Goal: Check status: Check status

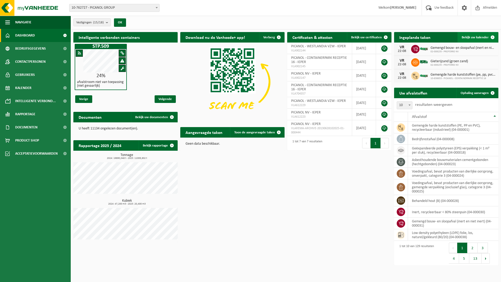
click at [472, 36] on span "Bekijk uw kalender" at bounding box center [475, 37] width 27 height 3
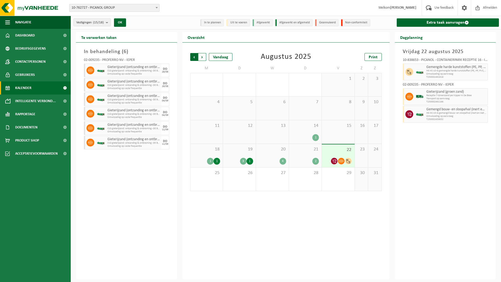
click at [201, 56] on span "Volgende" at bounding box center [202, 57] width 8 height 8
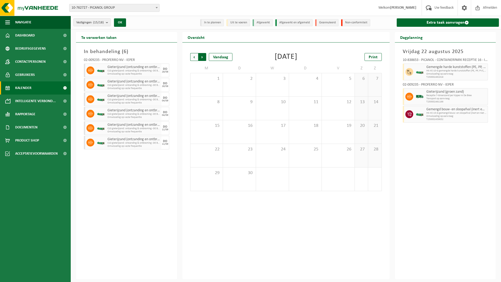
click at [195, 57] on span "Vorige" at bounding box center [194, 57] width 8 height 8
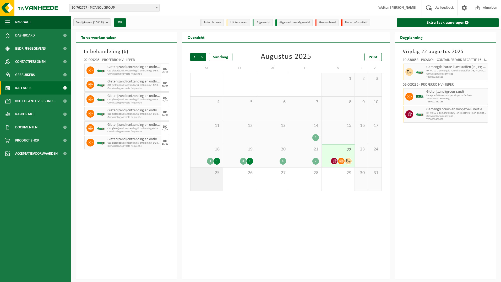
click at [219, 170] on span "25" at bounding box center [206, 173] width 27 height 6
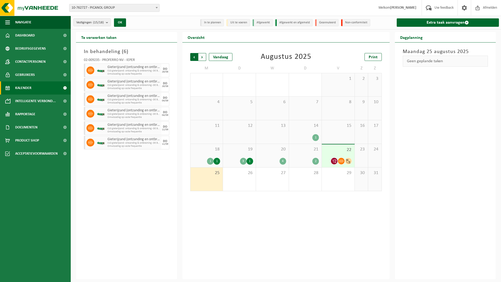
click at [202, 59] on span "Volgende" at bounding box center [202, 57] width 8 height 8
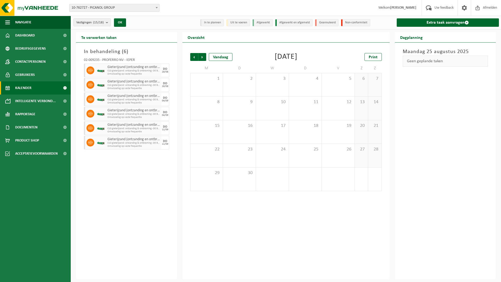
click at [202, 59] on span "Volgende" at bounding box center [202, 57] width 8 height 8
click at [192, 58] on span "Vorige" at bounding box center [194, 57] width 8 height 8
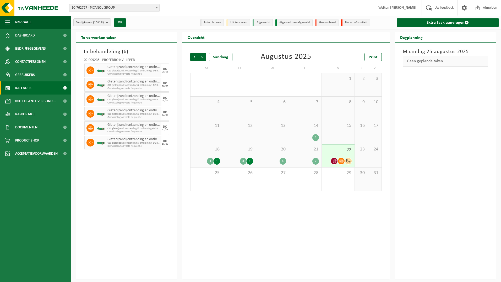
click at [192, 58] on span "Vorige" at bounding box center [194, 57] width 8 height 8
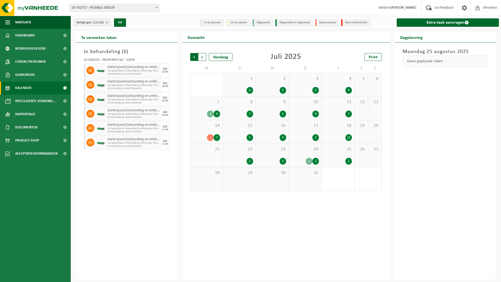
click at [203, 57] on span "Volgende" at bounding box center [202, 57] width 8 height 8
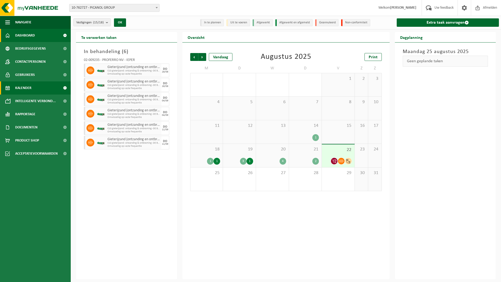
click at [33, 34] on span "Dashboard" at bounding box center [25, 35] width 20 height 13
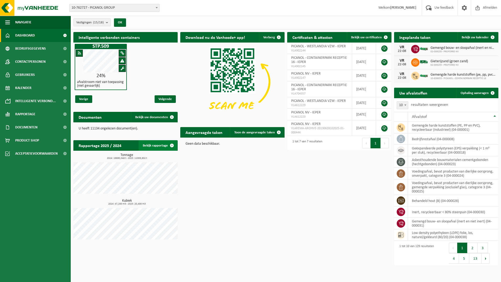
click at [151, 143] on link "Bekijk rapportage" at bounding box center [158, 145] width 39 height 10
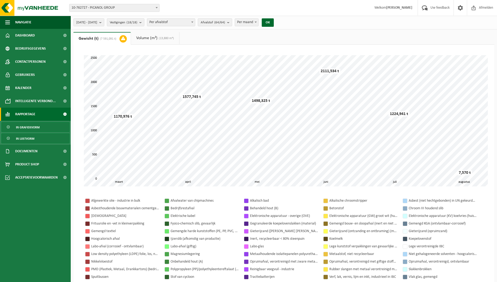
click at [16, 138] on link "In lijstvorm" at bounding box center [35, 138] width 68 height 10
